Goal: Information Seeking & Learning: Stay updated

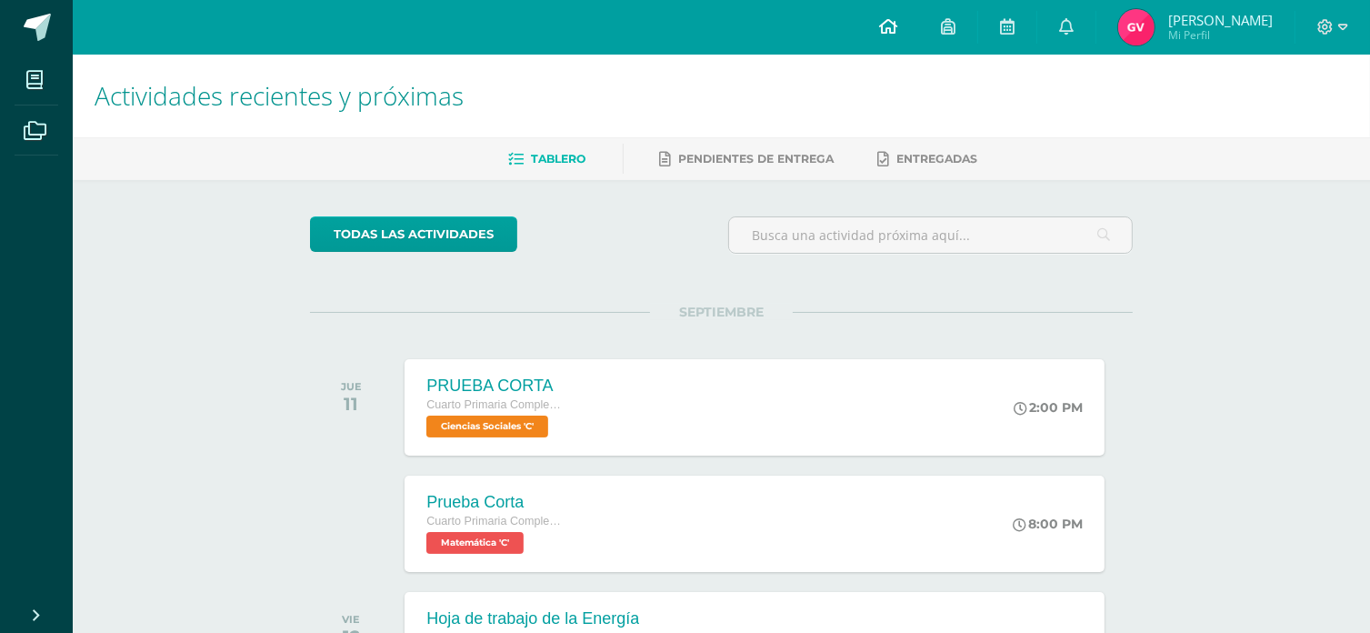
click at [897, 17] on span at bounding box center [888, 27] width 18 height 20
click at [1073, 18] on icon at bounding box center [1066, 26] width 15 height 16
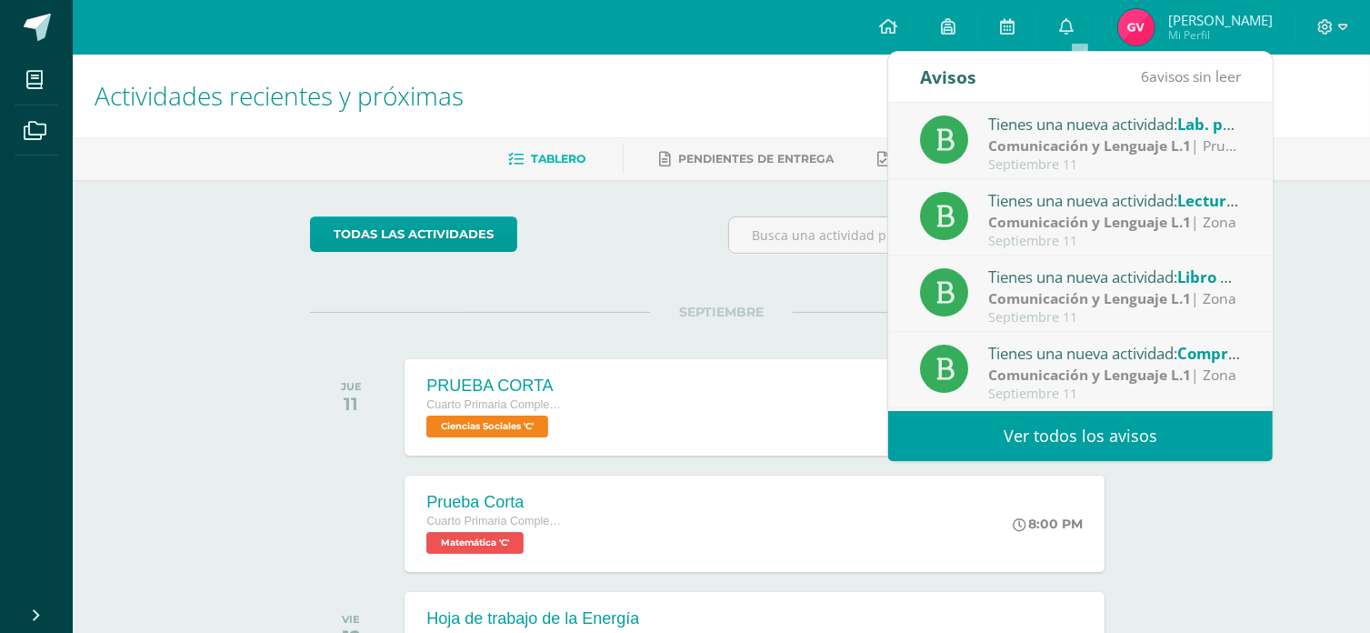
click at [1055, 435] on link "Ver todos los avisos" at bounding box center [1080, 436] width 385 height 50
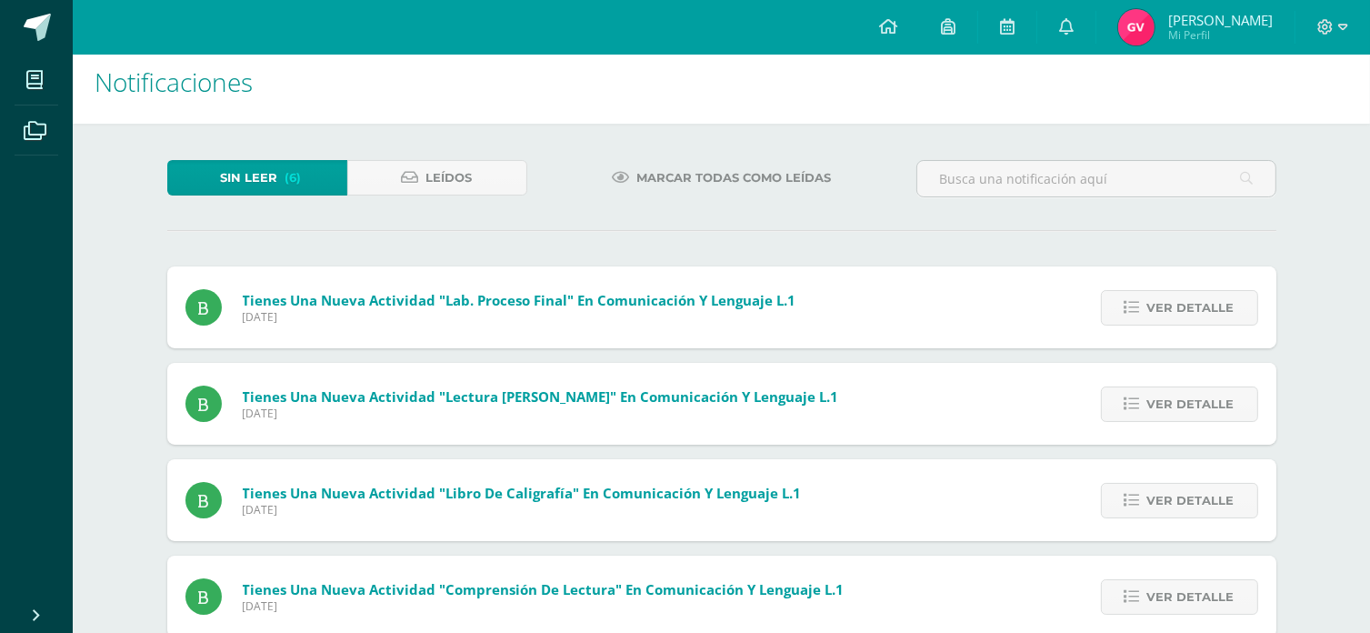
scroll to position [247, 0]
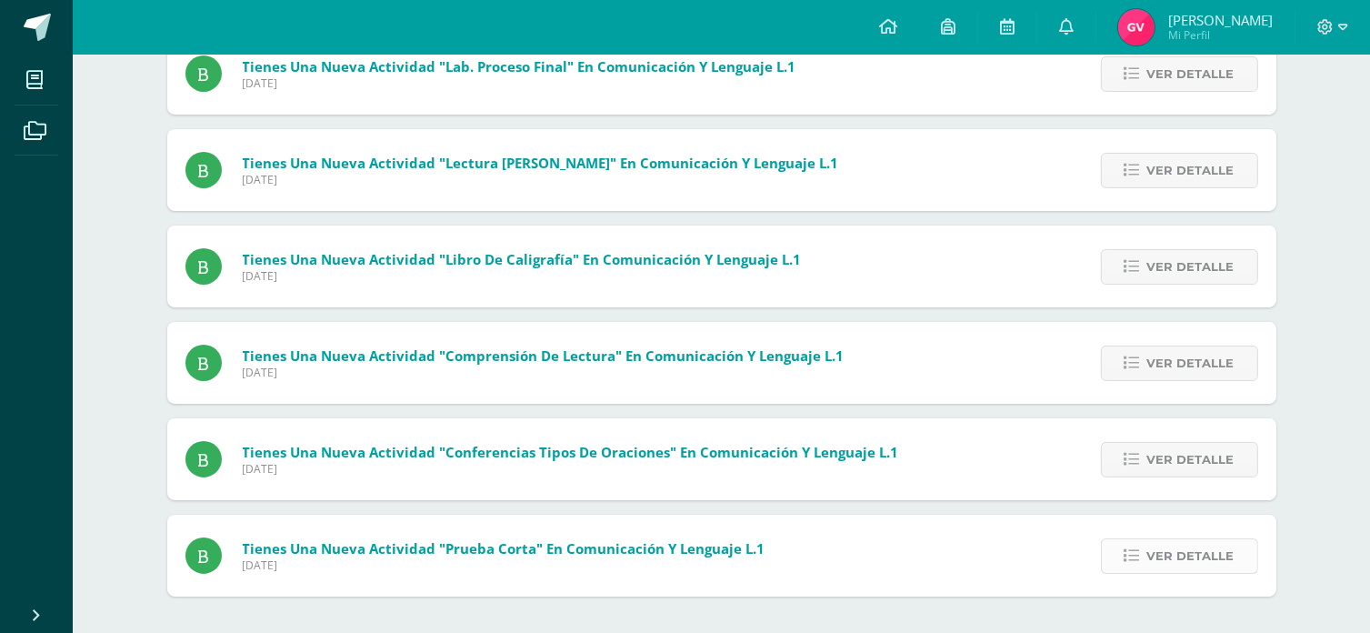
click at [1183, 567] on span "Ver detalle" at bounding box center [1190, 556] width 87 height 34
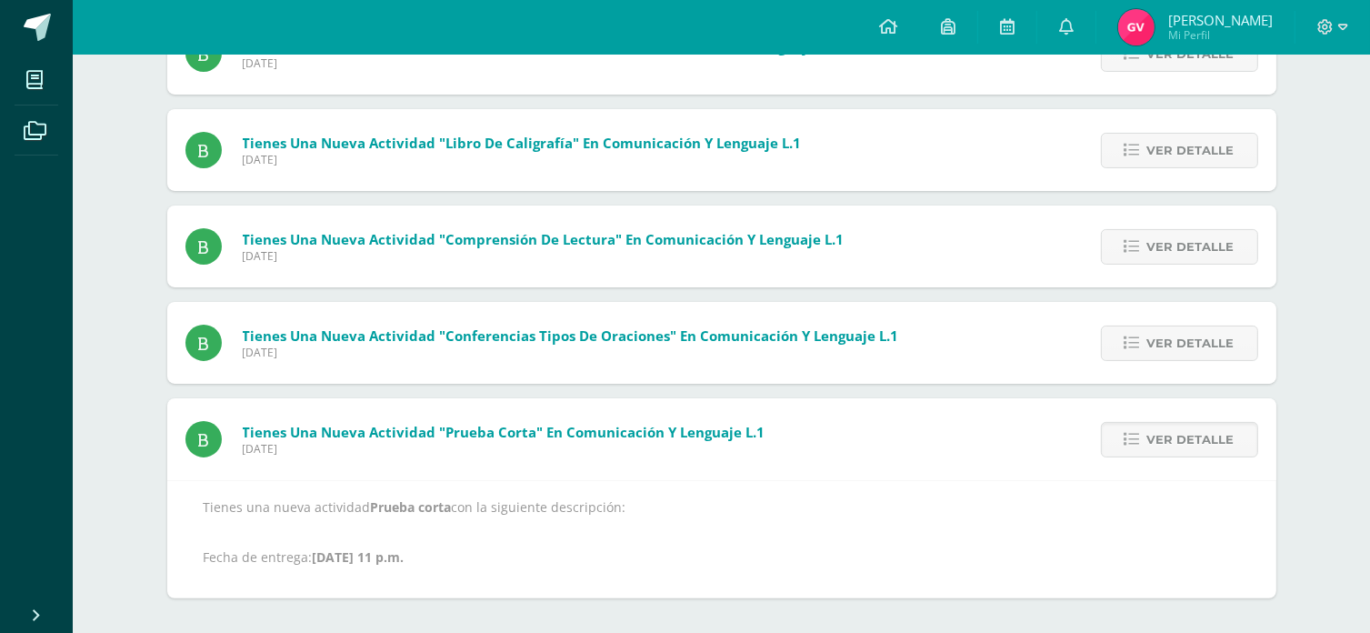
scroll to position [365, 0]
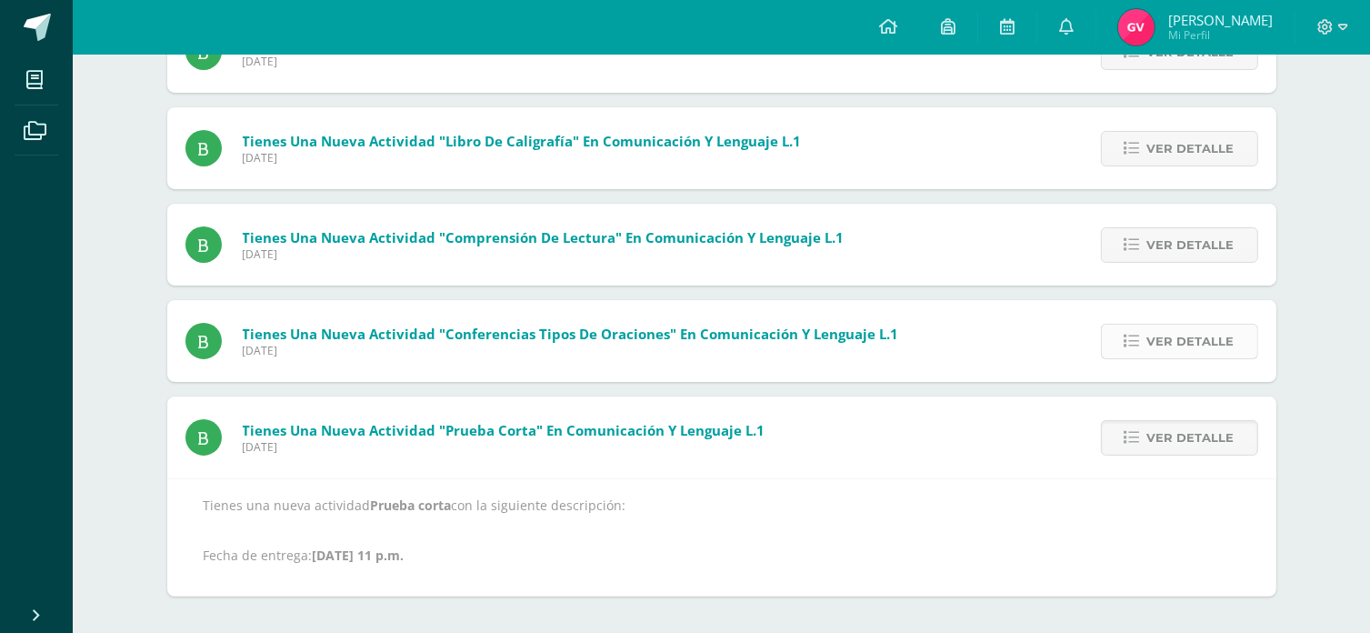
click at [1186, 331] on span "Ver detalle" at bounding box center [1190, 342] width 87 height 34
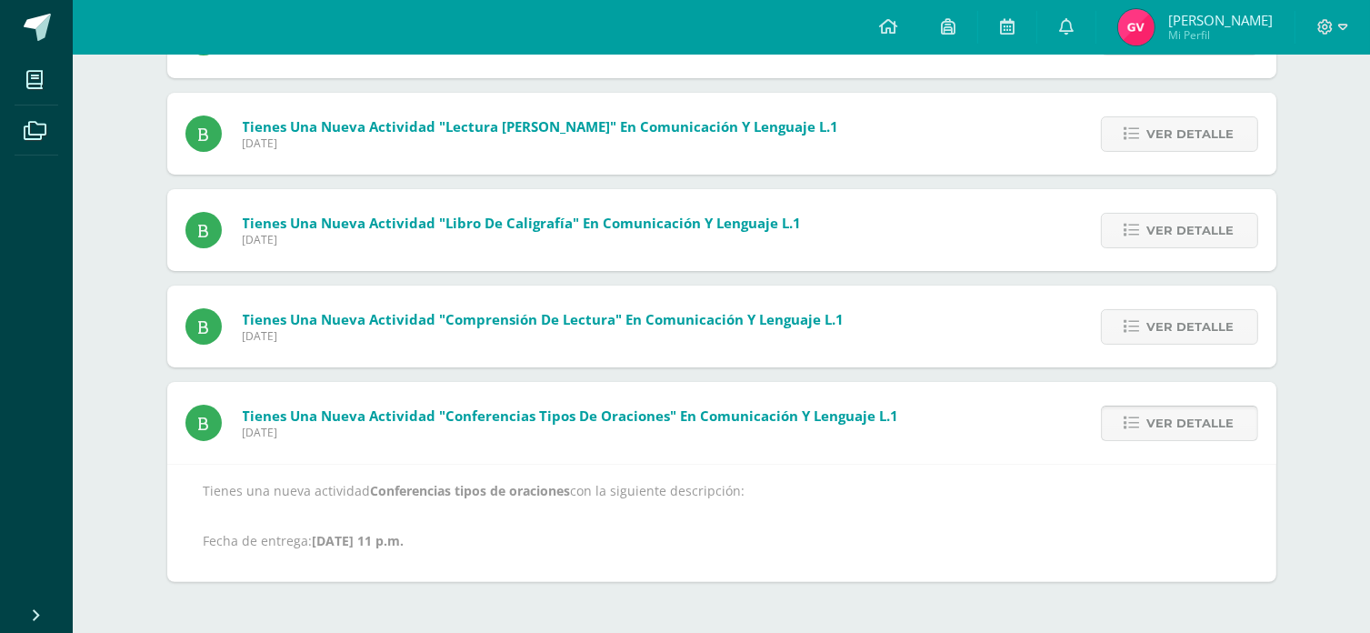
scroll to position [269, 0]
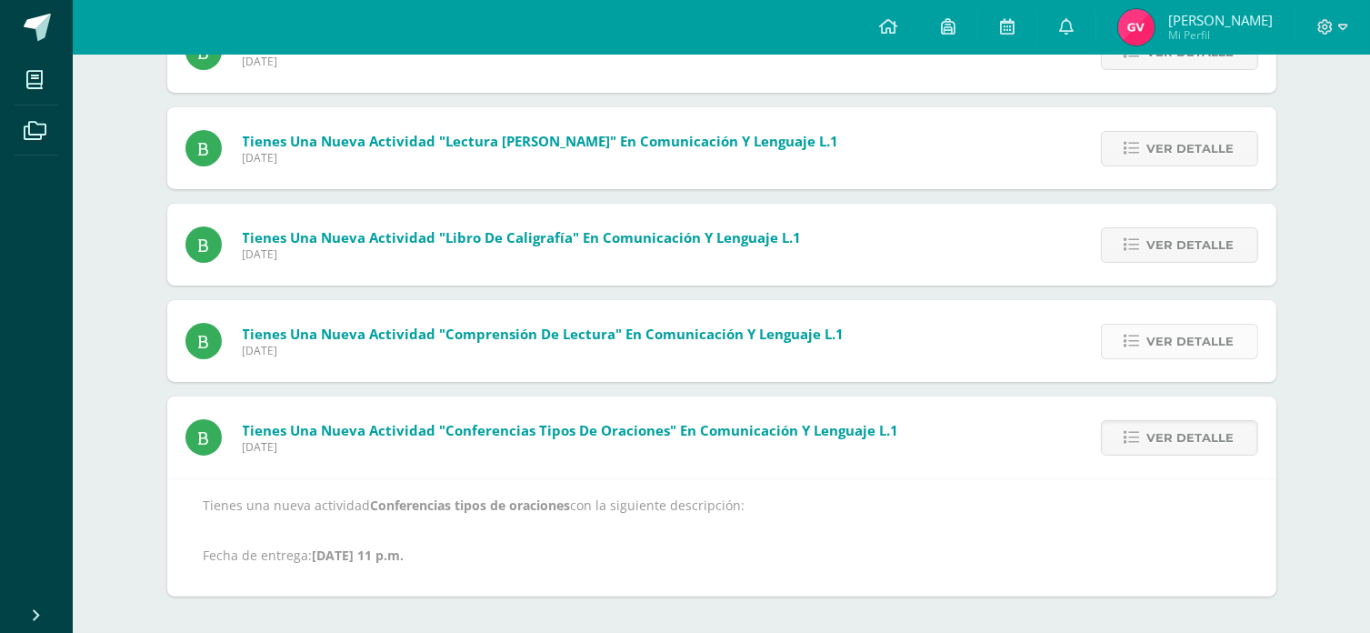
click at [1176, 343] on span "Ver detalle" at bounding box center [1190, 342] width 87 height 34
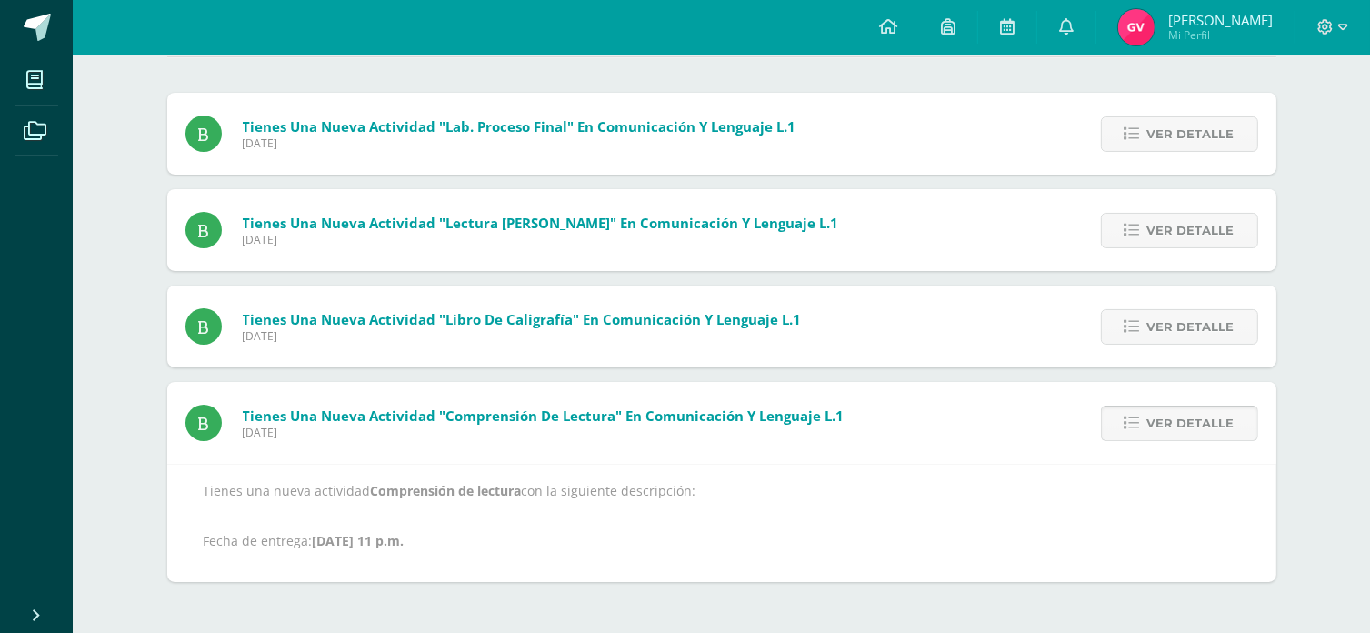
scroll to position [173, 0]
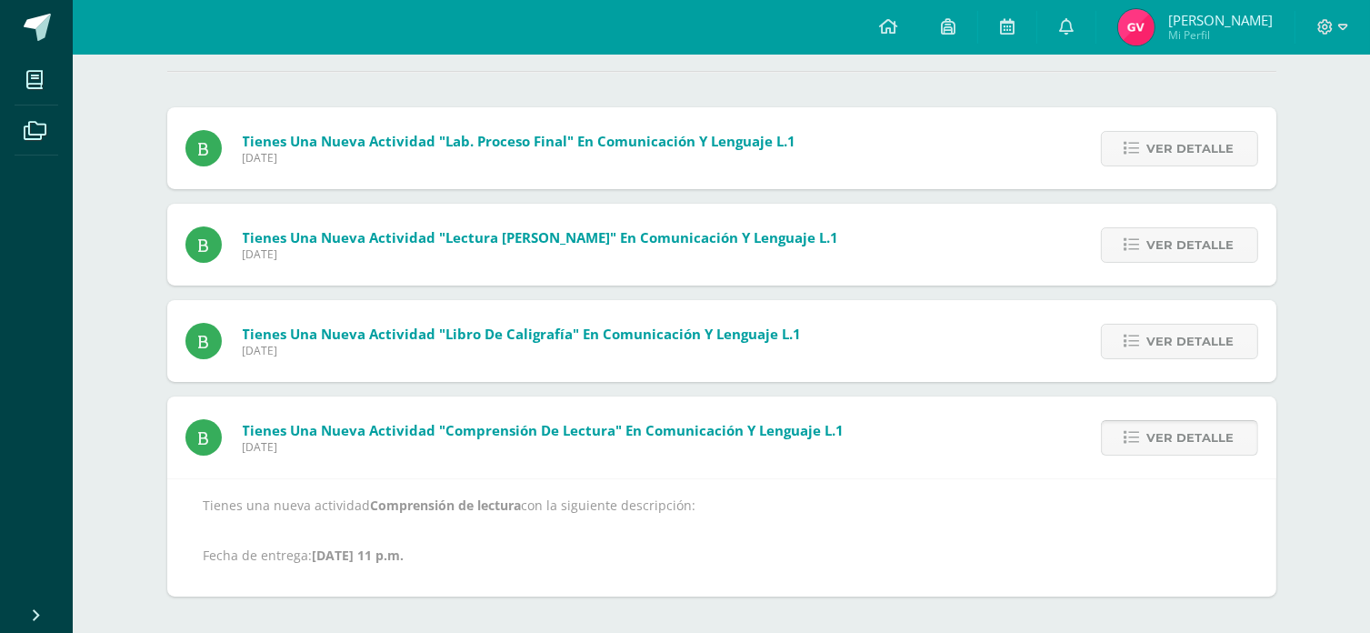
click at [1176, 343] on span "Ver detalle" at bounding box center [1190, 342] width 87 height 34
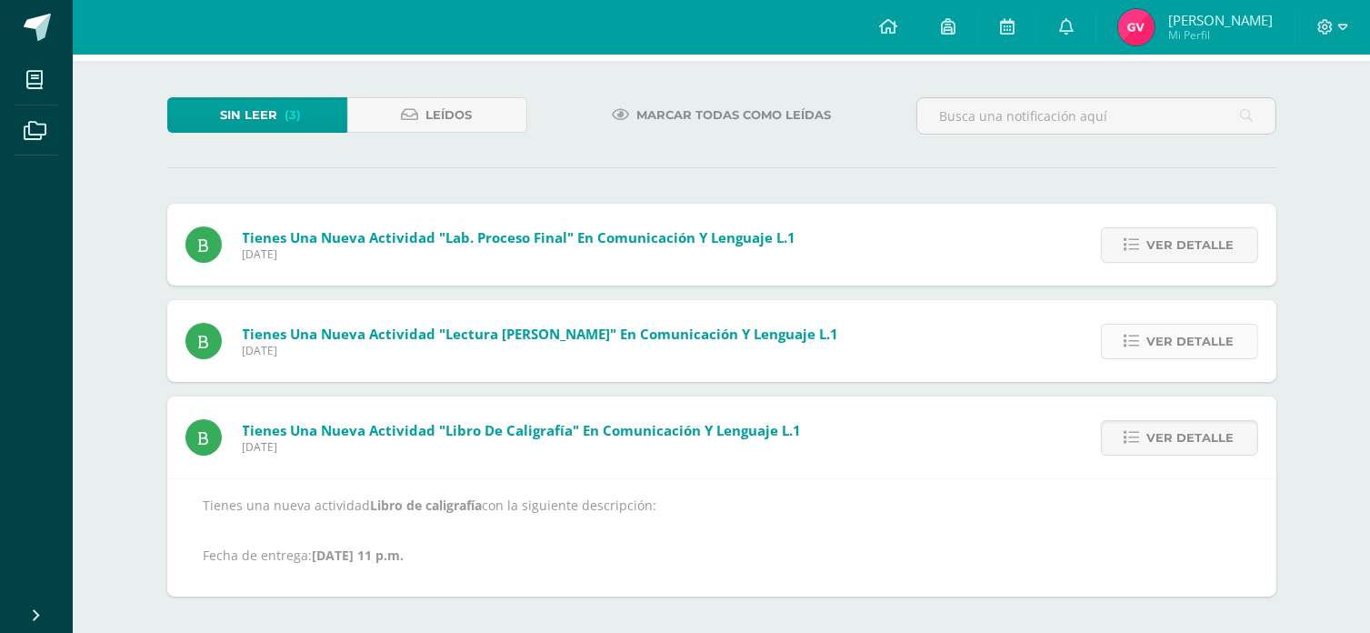
scroll to position [76, 0]
click at [1176, 337] on span "Ver detalle" at bounding box center [1190, 342] width 87 height 34
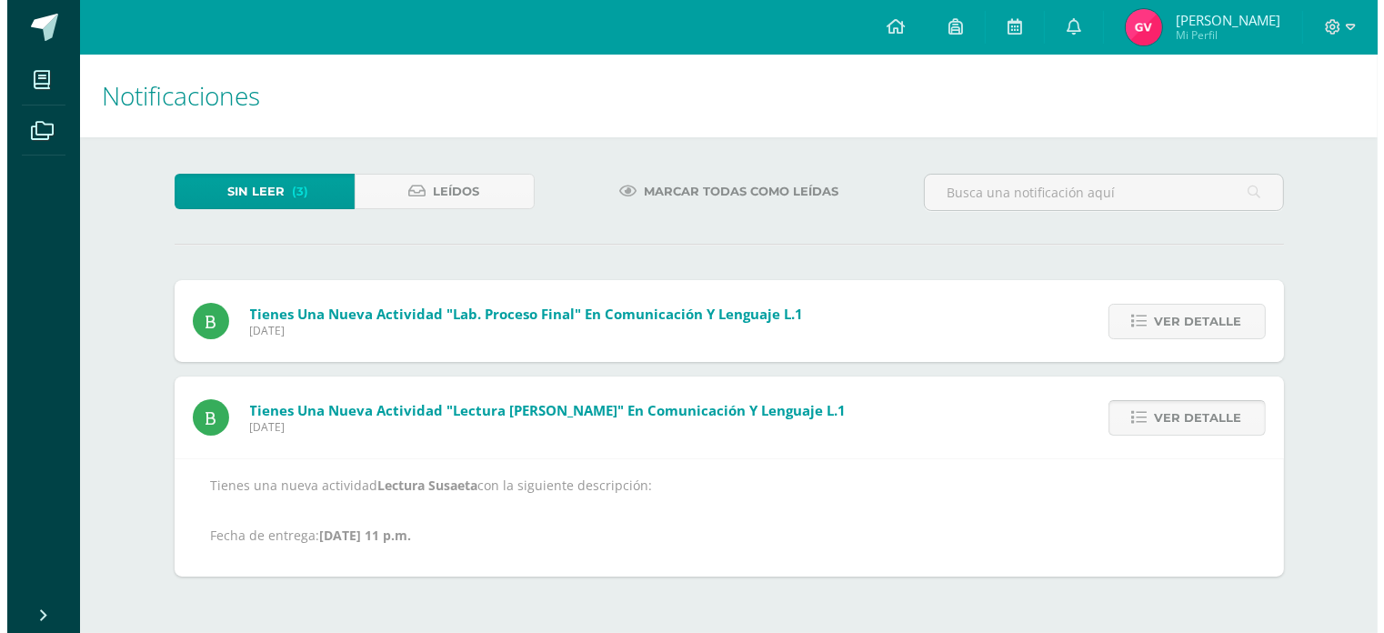
scroll to position [0, 0]
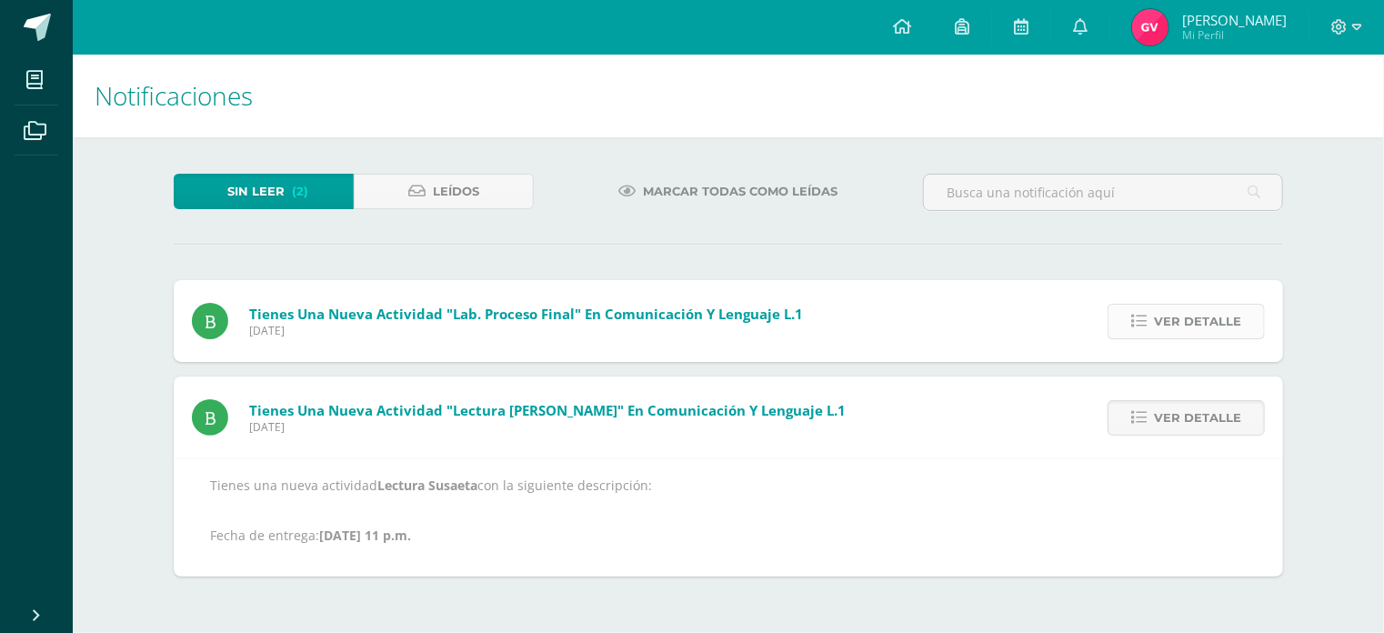
click at [1146, 314] on icon at bounding box center [1138, 321] width 15 height 15
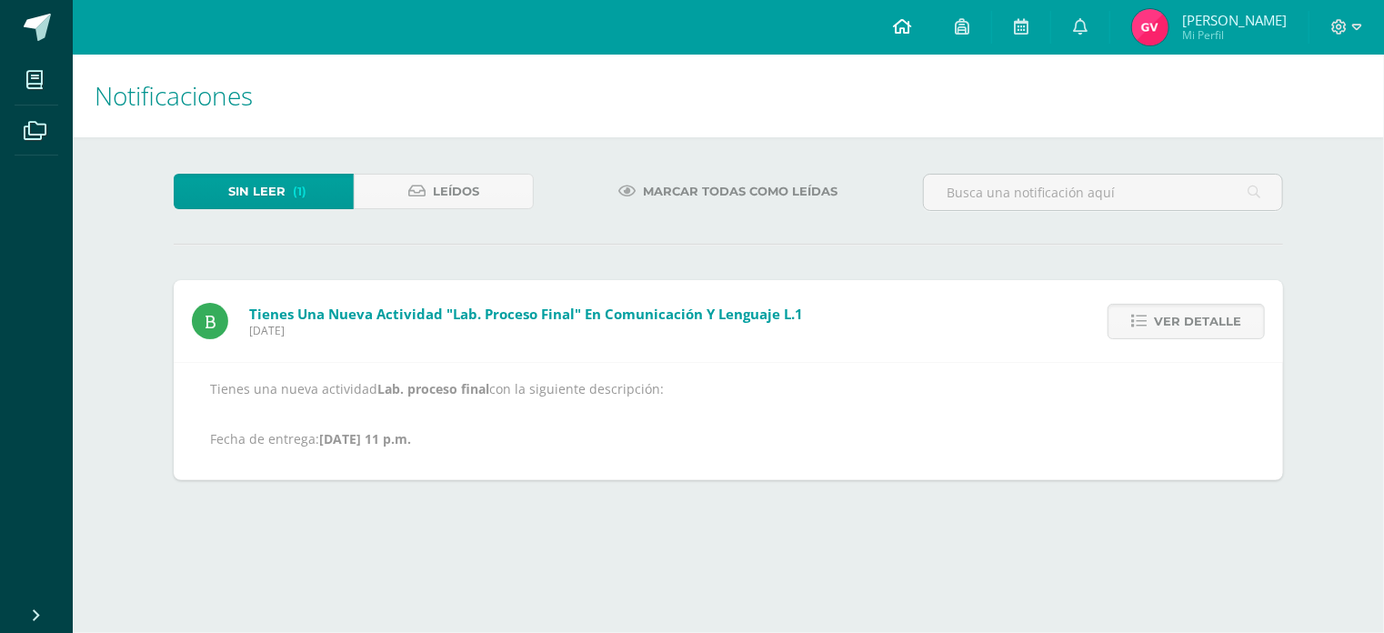
click at [911, 27] on icon at bounding box center [902, 26] width 18 height 16
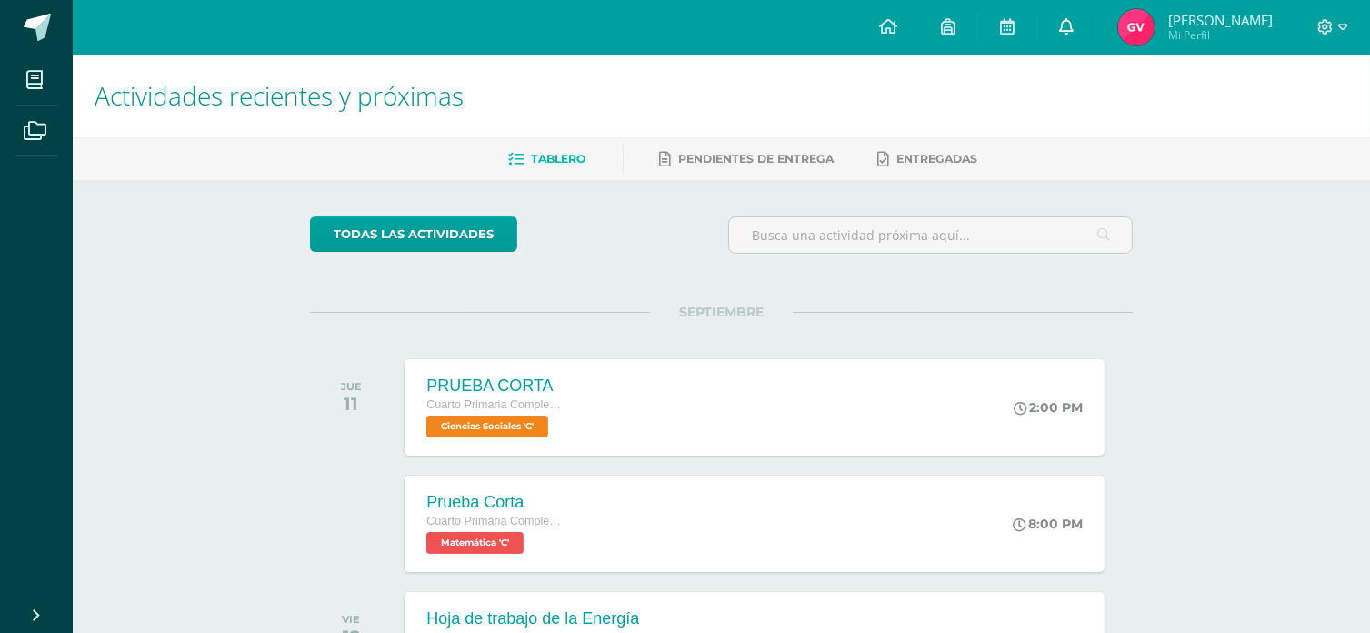
click at [1069, 23] on link at bounding box center [1066, 27] width 58 height 55
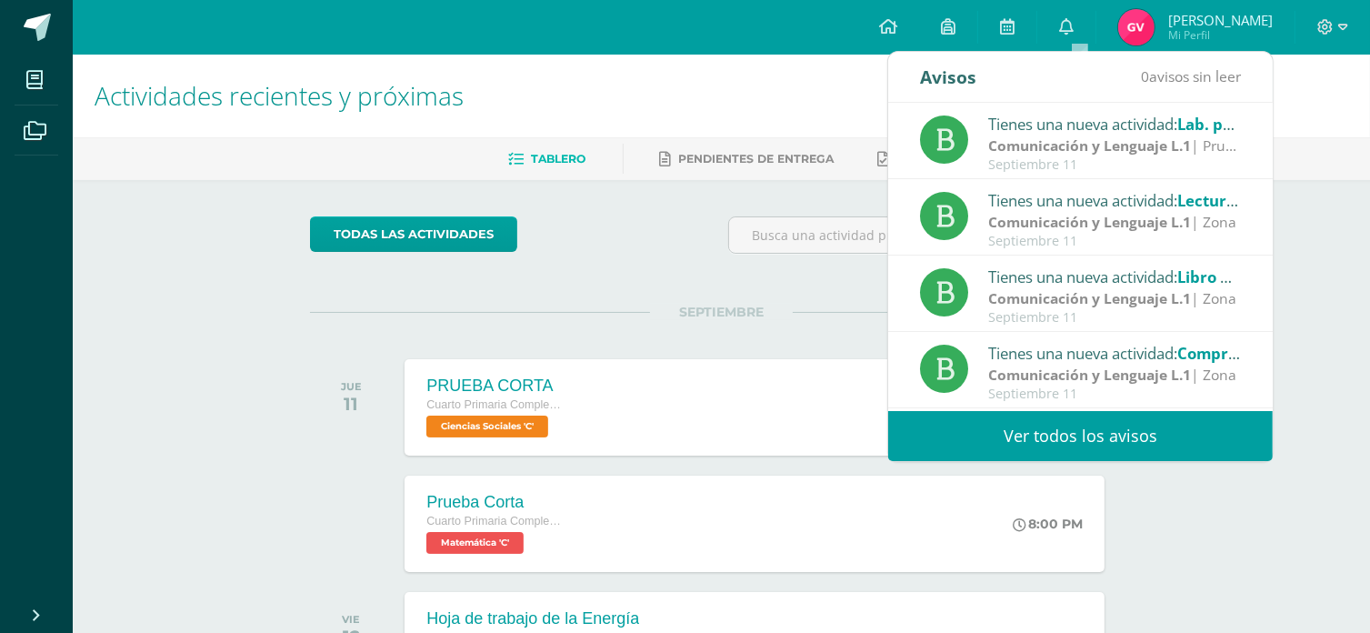
click at [1127, 140] on strong "Comunicación y Lenguaje L.1" at bounding box center [1089, 145] width 203 height 20
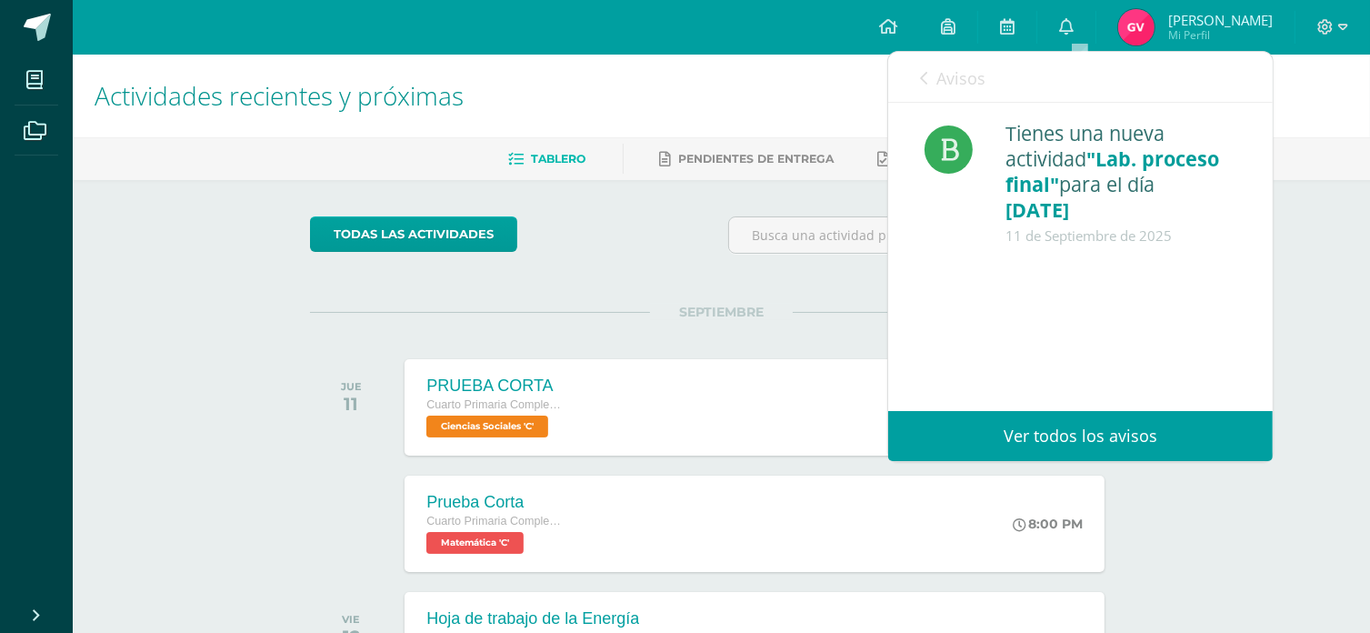
click at [931, 71] on link "Avisos" at bounding box center [952, 78] width 65 height 52
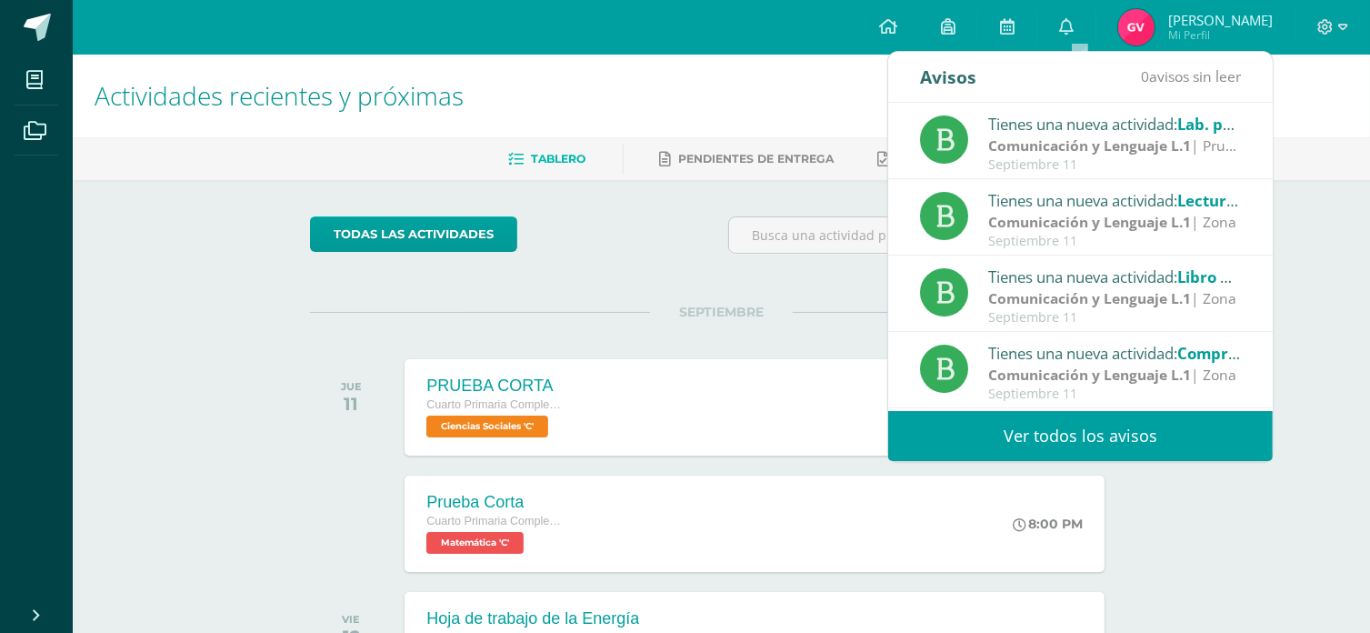
click at [1076, 205] on div "Tienes una nueva actividad: Lectura Susaeta" at bounding box center [1114, 200] width 253 height 24
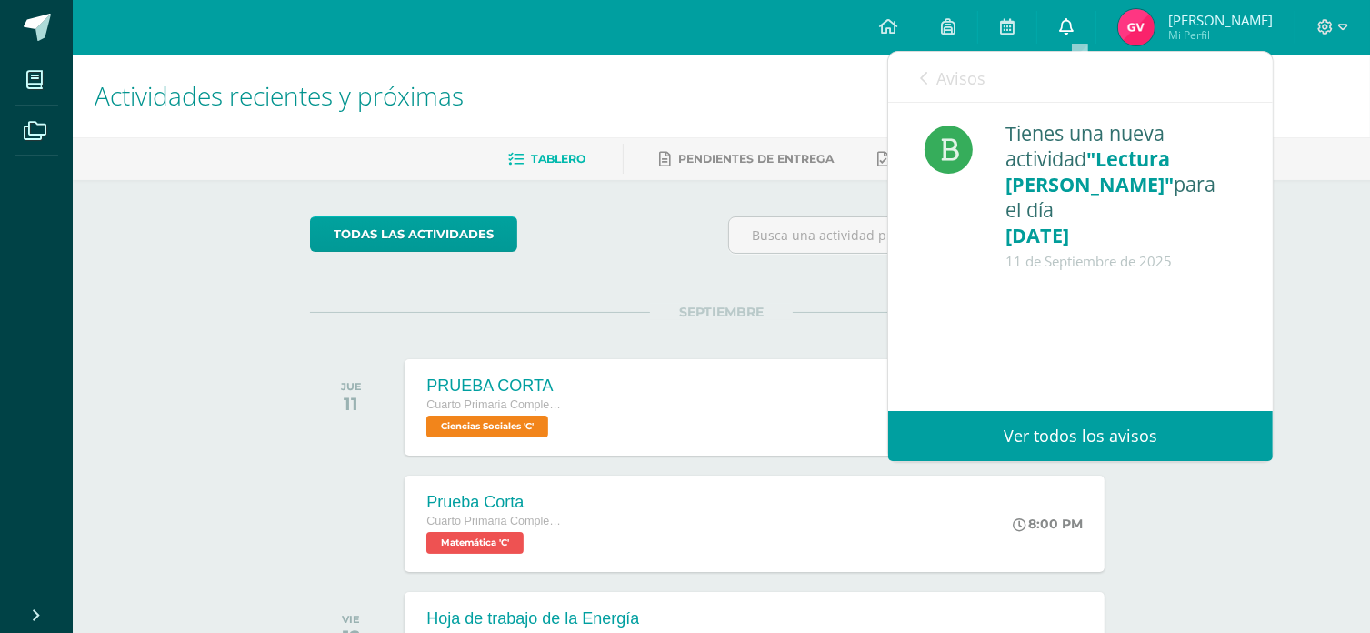
click at [1074, 28] on icon at bounding box center [1066, 26] width 15 height 16
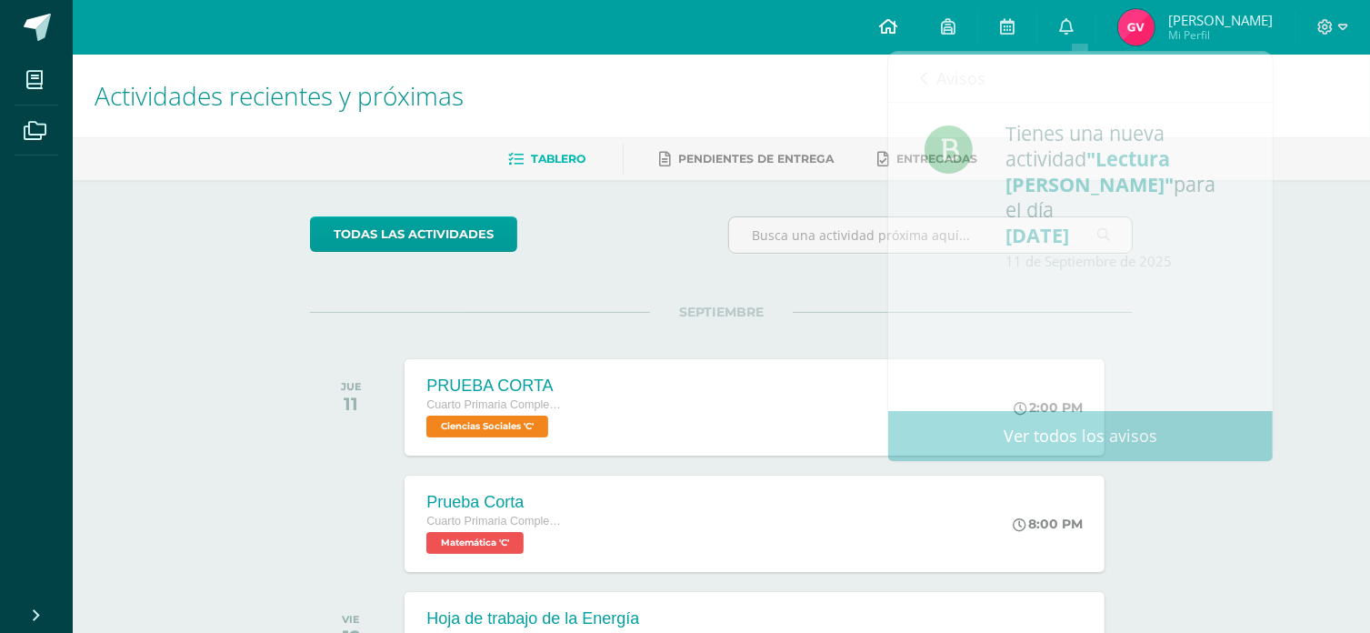
click at [897, 24] on icon at bounding box center [888, 26] width 18 height 16
